Goal: Transaction & Acquisition: Subscribe to service/newsletter

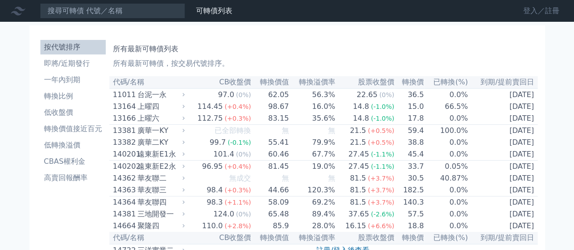
click at [549, 10] on link "登入／註冊" at bounding box center [541, 11] width 51 height 15
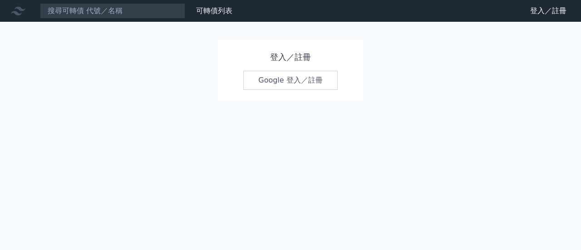
click at [275, 83] on link "Google 登入／註冊" at bounding box center [290, 80] width 94 height 19
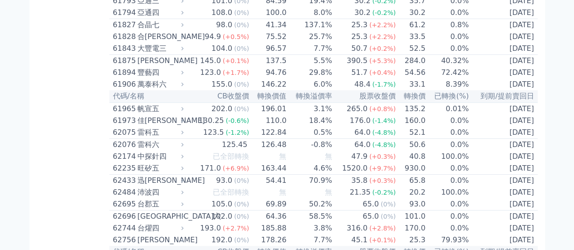
scroll to position [3512, 0]
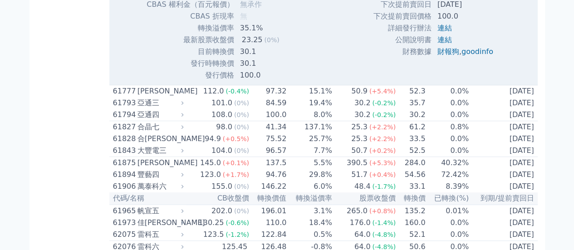
scroll to position [3557, 0]
